Goal: Find specific page/section

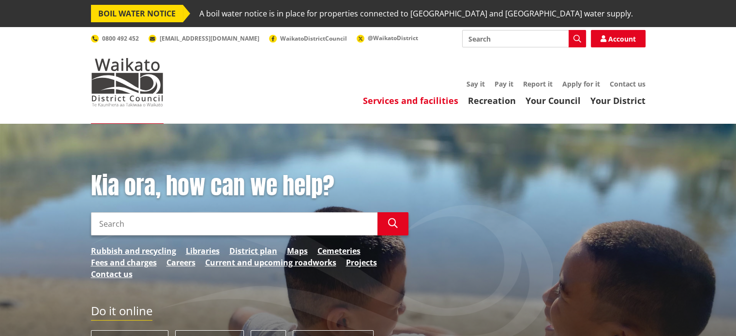
drag, startPoint x: 0, startPoint y: 0, endPoint x: 387, endPoint y: 98, distance: 398.8
click at [387, 98] on link "Services and facilities" at bounding box center [410, 101] width 95 height 12
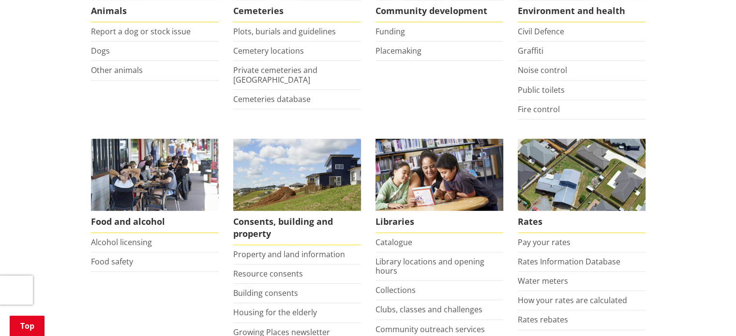
scroll to position [339, 0]
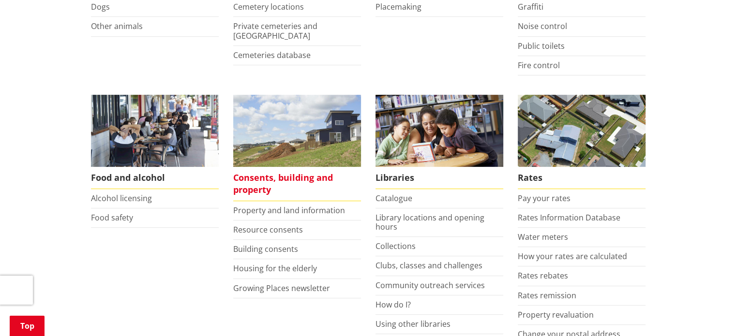
click at [259, 177] on span "Consents, building and property" at bounding box center [297, 184] width 128 height 34
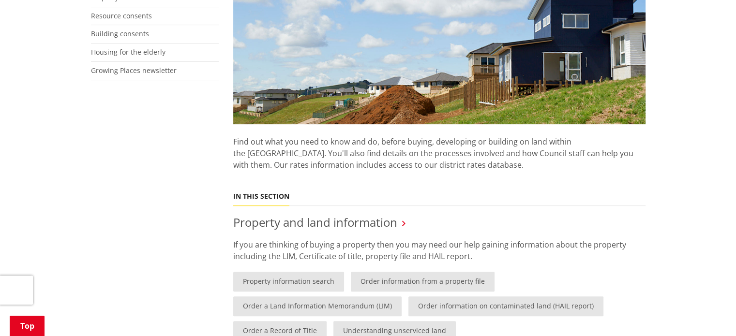
scroll to position [339, 0]
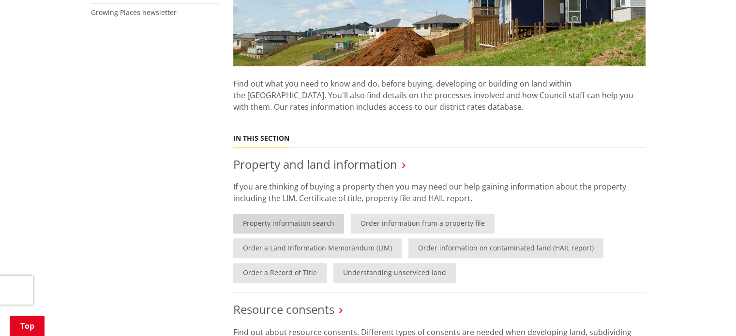
click at [279, 225] on link "Property information search" at bounding box center [288, 224] width 111 height 20
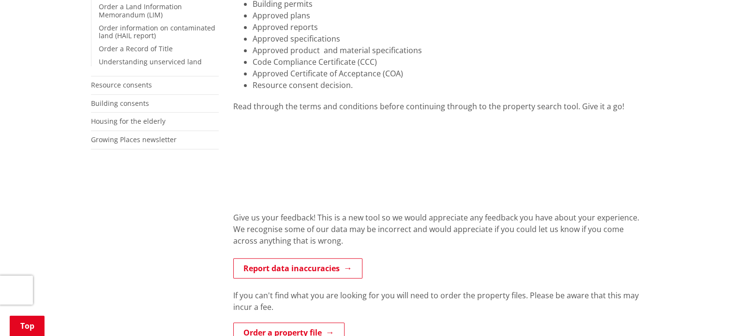
scroll to position [290, 0]
